Goal: Information Seeking & Learning: Learn about a topic

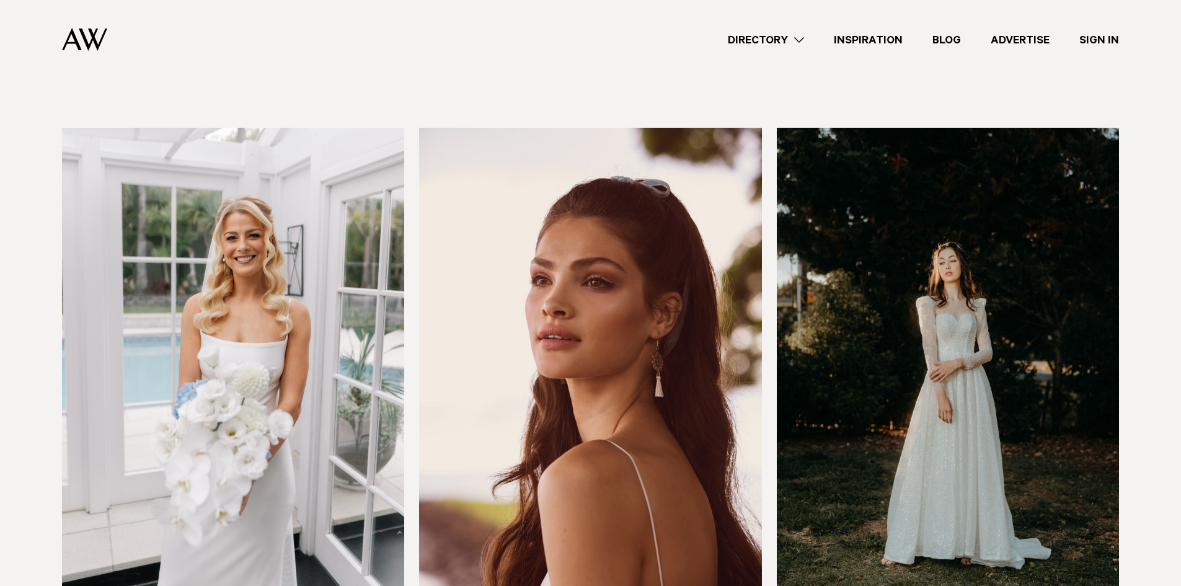
click at [198, 360] on img at bounding box center [233, 357] width 342 height 459
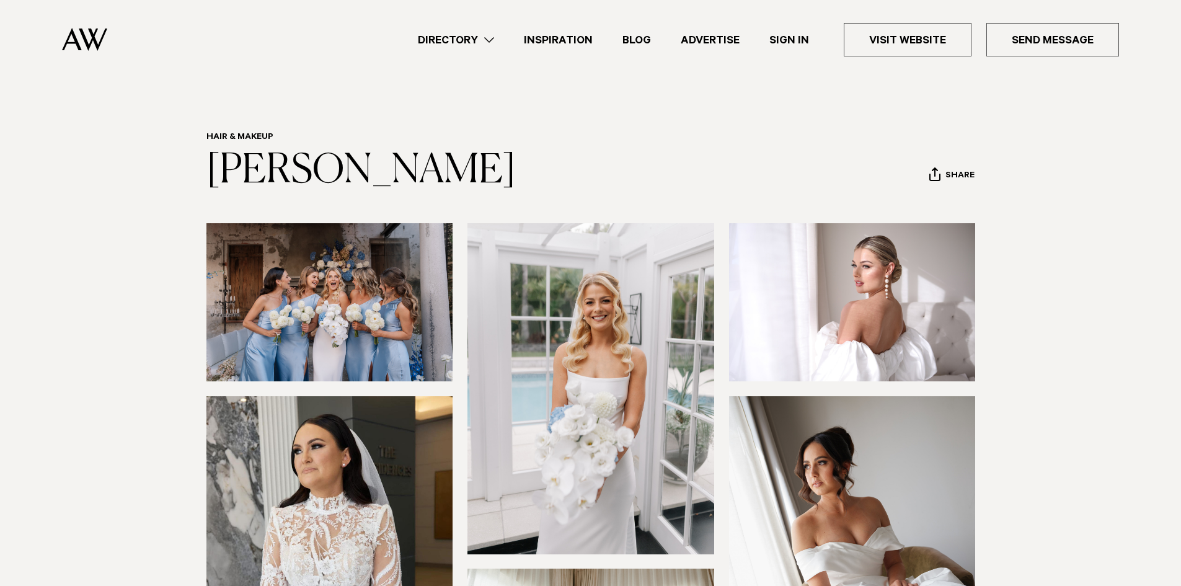
click at [620, 333] on img at bounding box center [590, 388] width 247 height 330
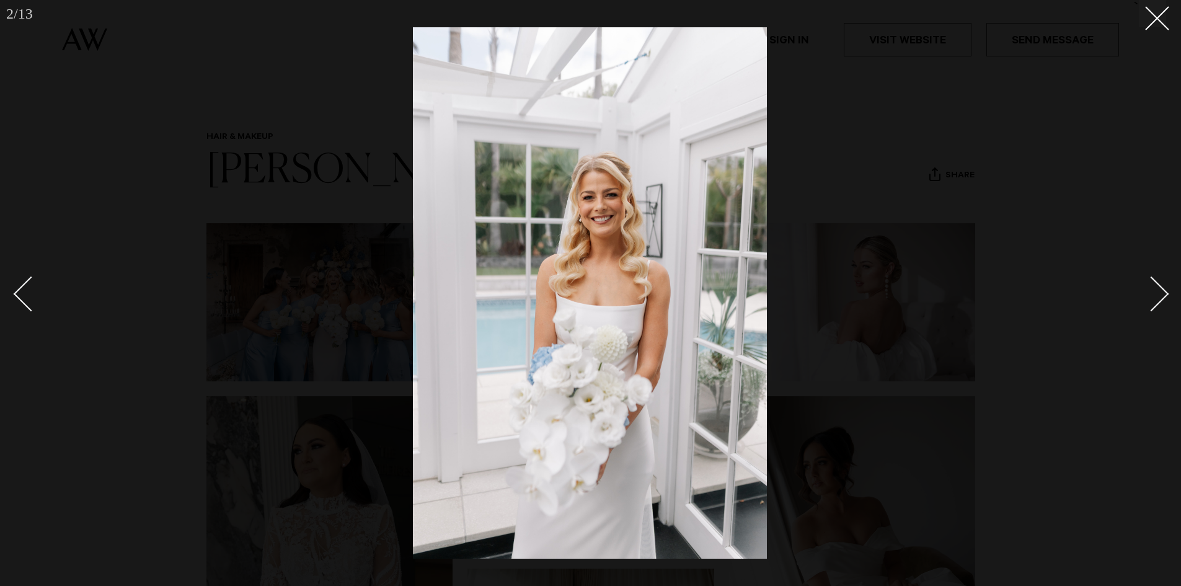
click at [1158, 286] on div "Next slide" at bounding box center [1151, 293] width 35 height 35
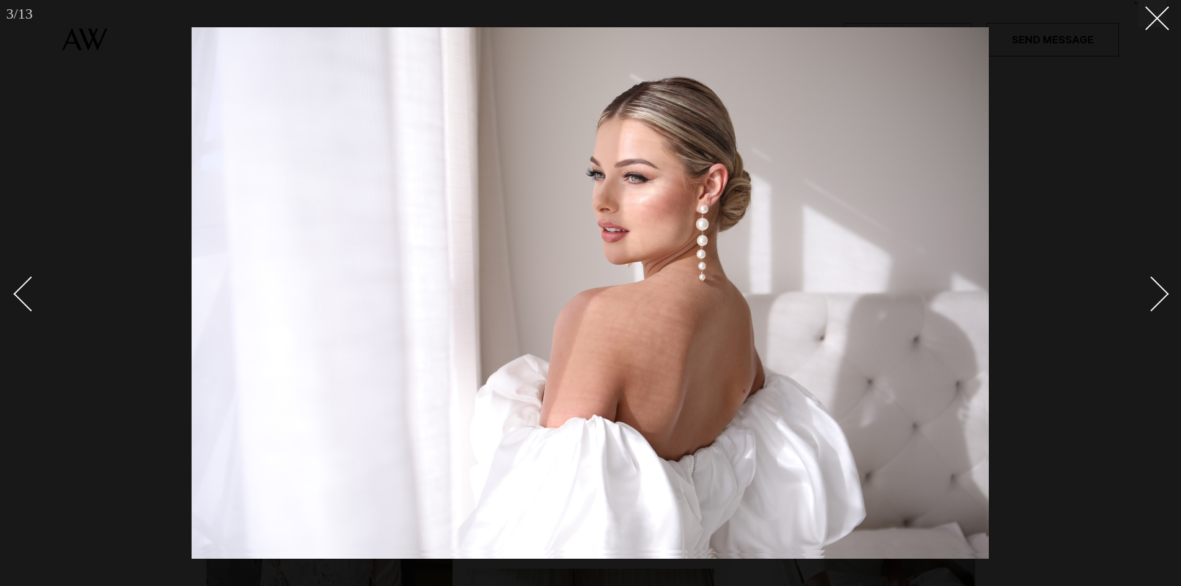
click at [1158, 286] on div "Next slide" at bounding box center [1151, 293] width 35 height 35
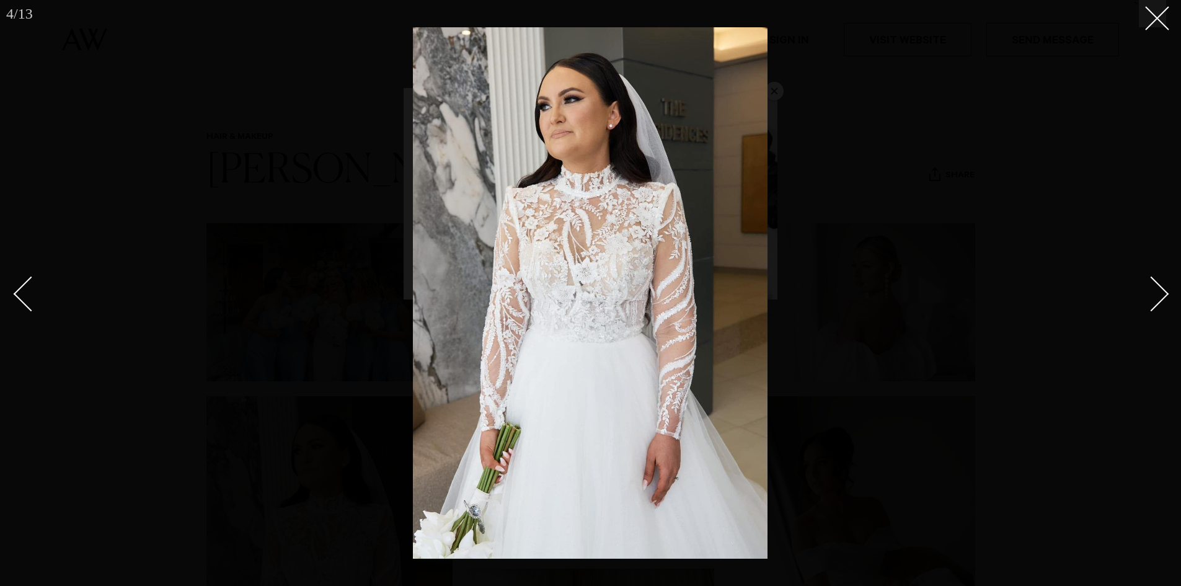
click at [1158, 286] on div "Next slide" at bounding box center [1151, 293] width 35 height 35
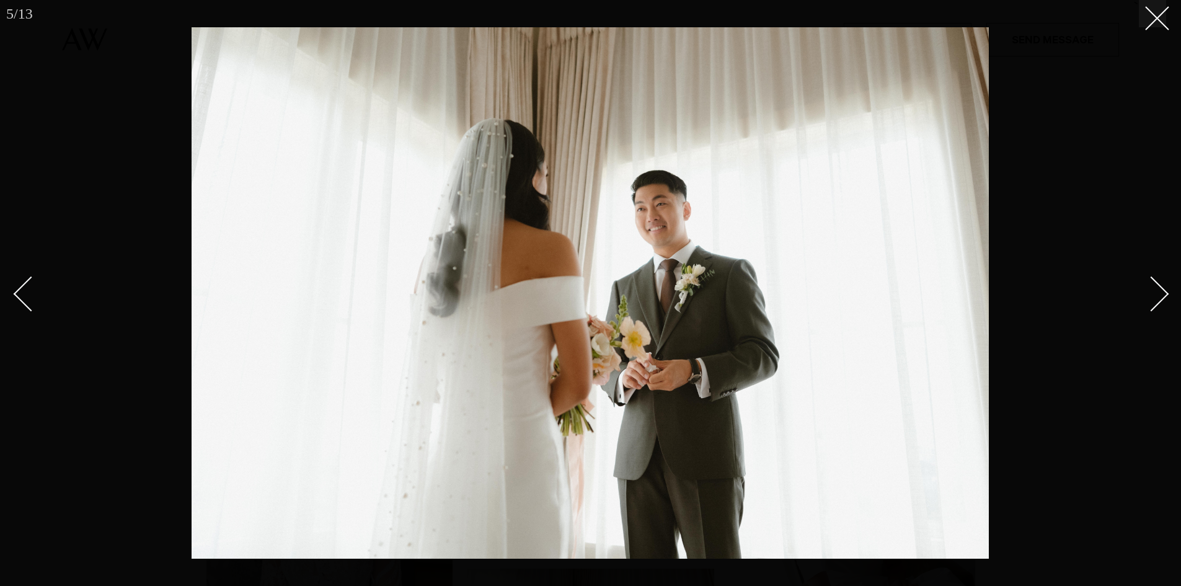
click at [1158, 286] on div "Next slide" at bounding box center [1151, 293] width 35 height 35
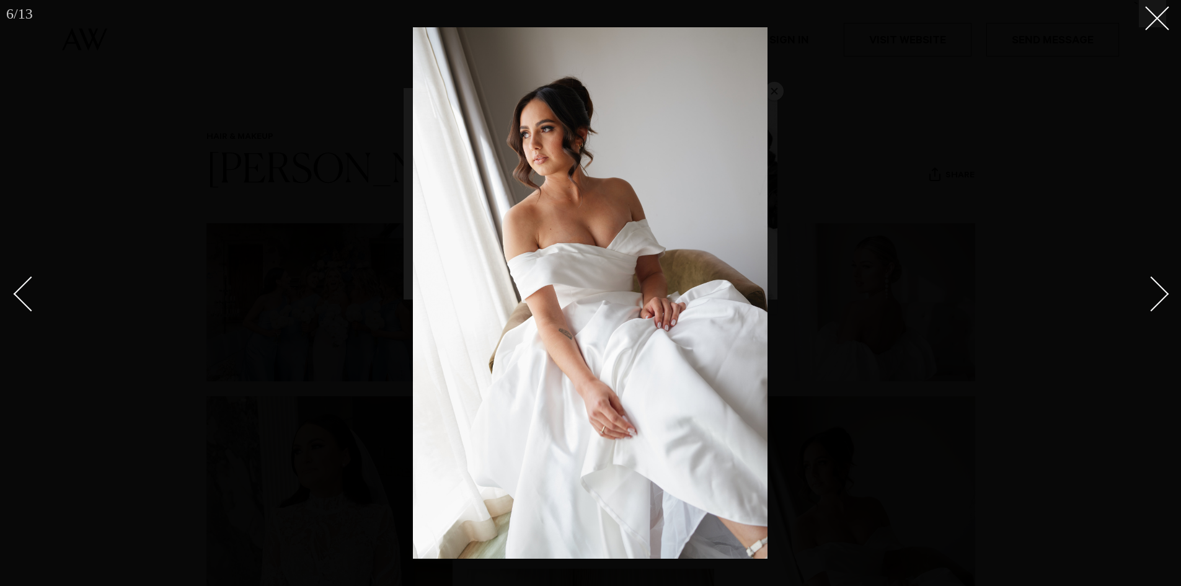
click at [1158, 286] on div "Next slide" at bounding box center [1151, 293] width 35 height 35
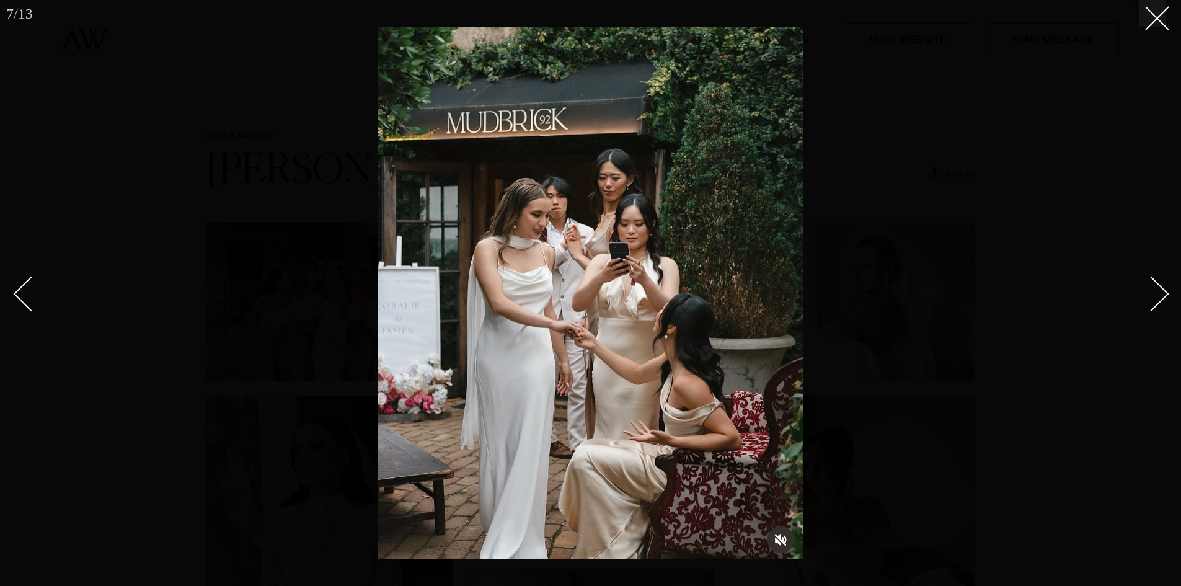
click at [1158, 286] on div "Next slide" at bounding box center [1151, 293] width 35 height 35
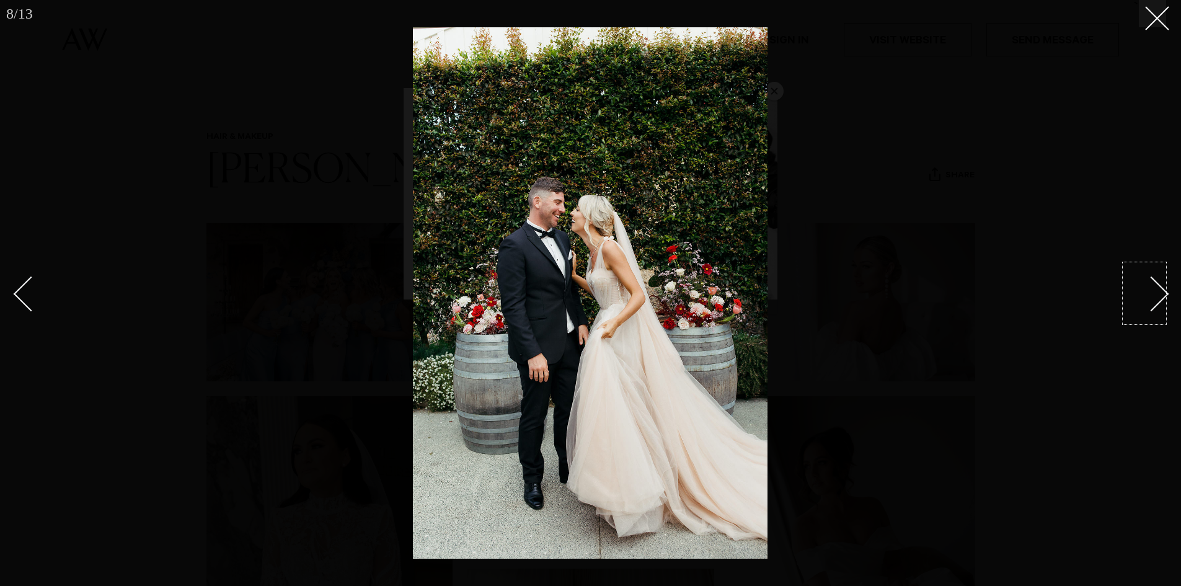
click at [1166, 275] on div at bounding box center [590, 293] width 1181 height 586
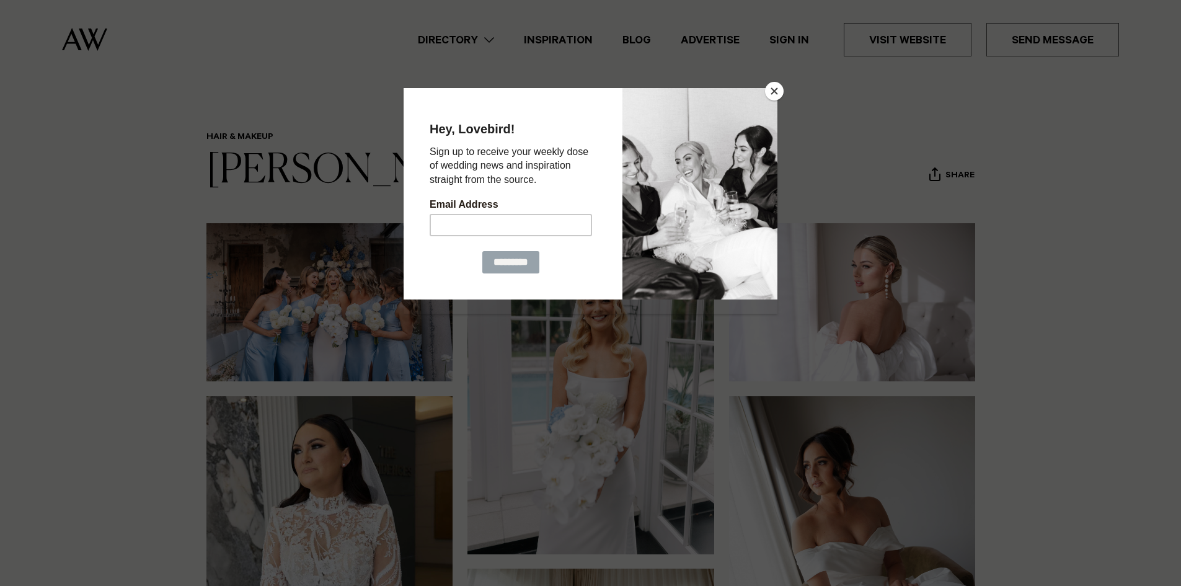
click at [780, 99] on div at bounding box center [590, 293] width 1181 height 586
click at [772, 94] on button "Close" at bounding box center [774, 91] width 19 height 19
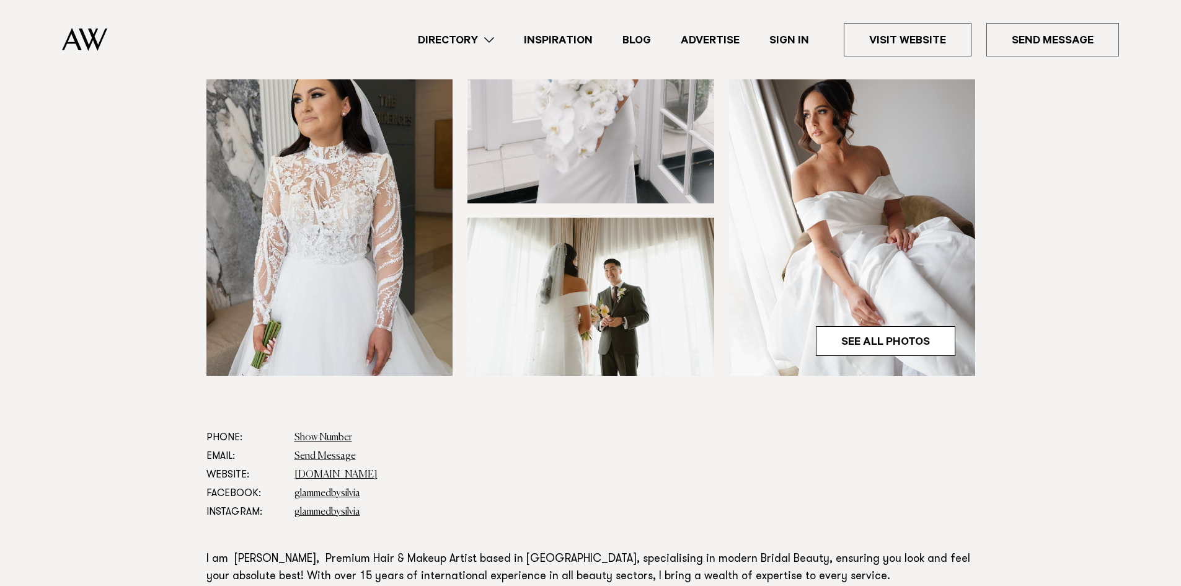
scroll to position [372, 0]
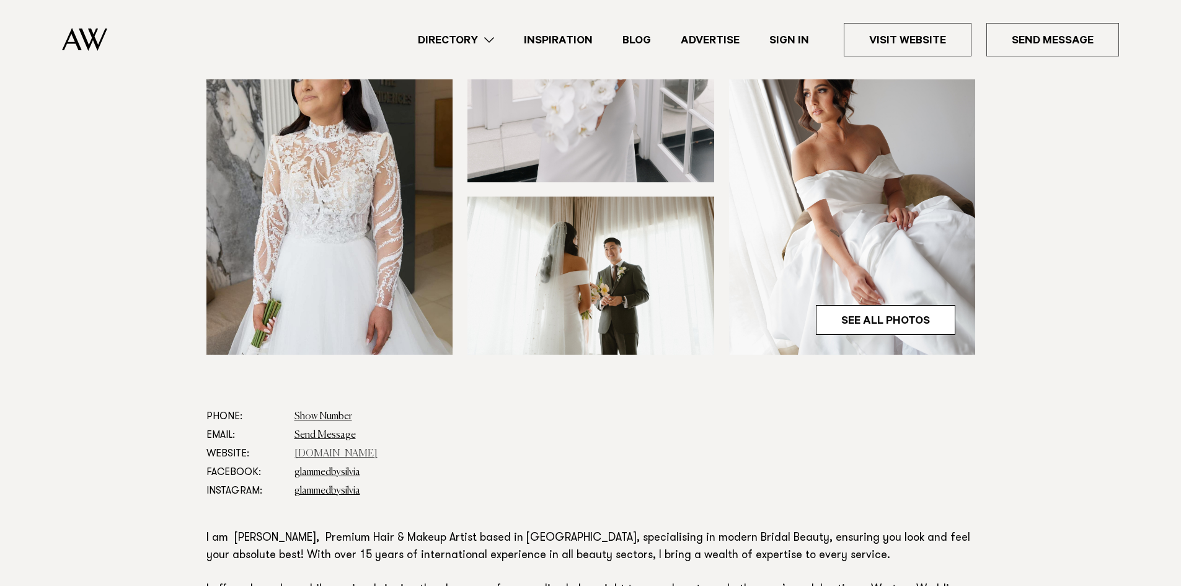
click at [333, 454] on link "[DOMAIN_NAME]" at bounding box center [335, 454] width 83 height 10
